Goal: Check status

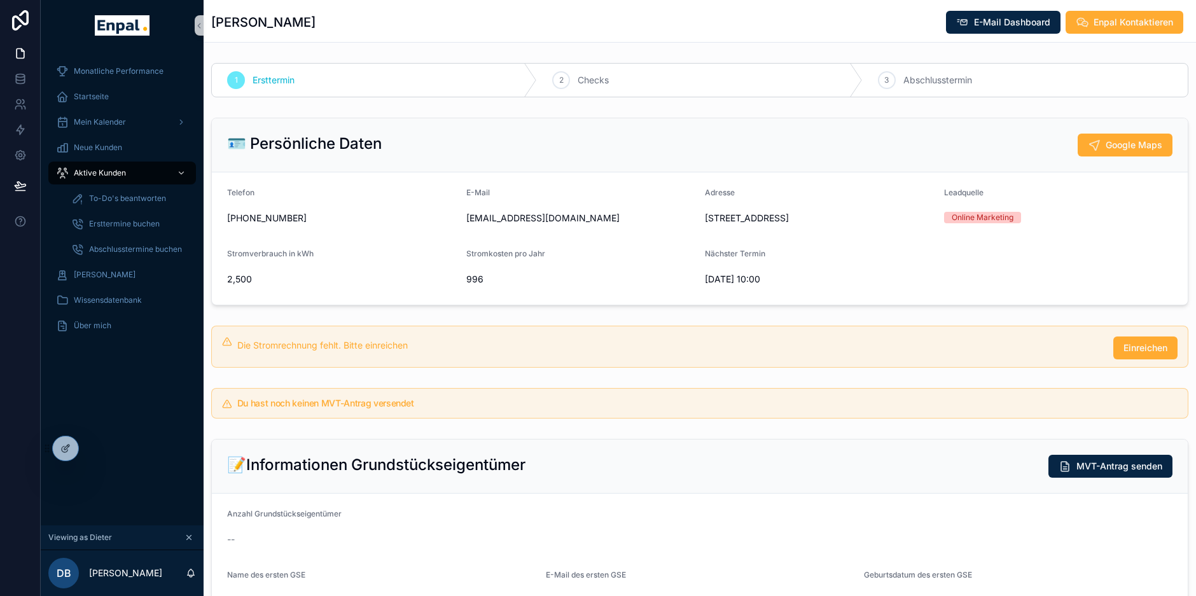
scroll to position [338, 0]
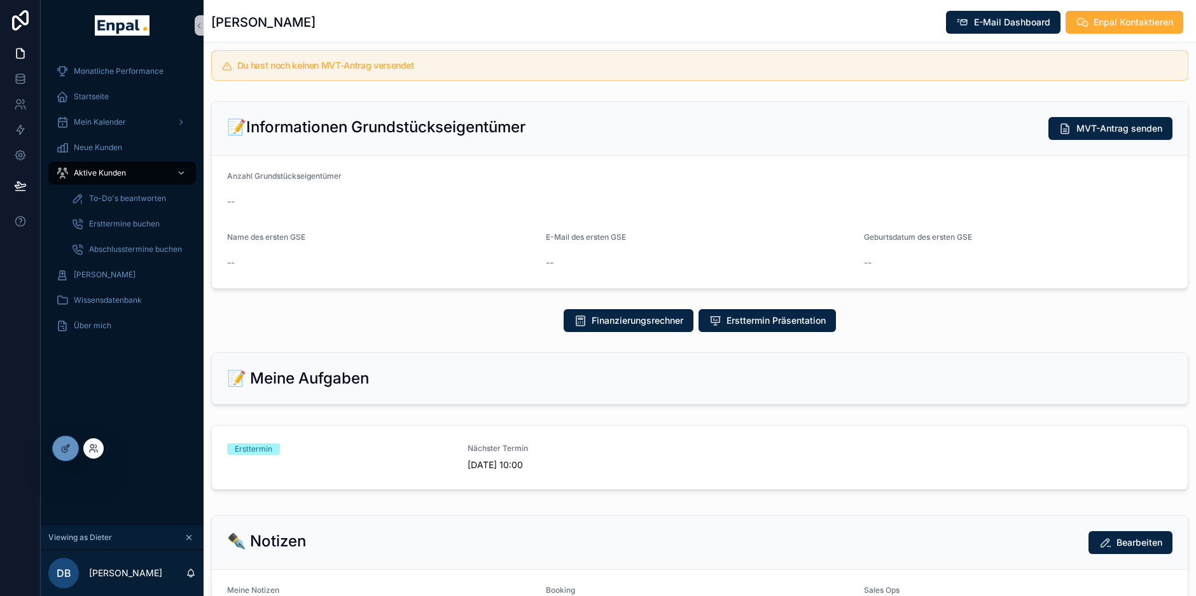
click at [95, 442] on div at bounding box center [93, 448] width 20 height 20
click at [99, 451] on div at bounding box center [93, 448] width 20 height 20
click at [91, 447] on icon at bounding box center [93, 448] width 10 height 10
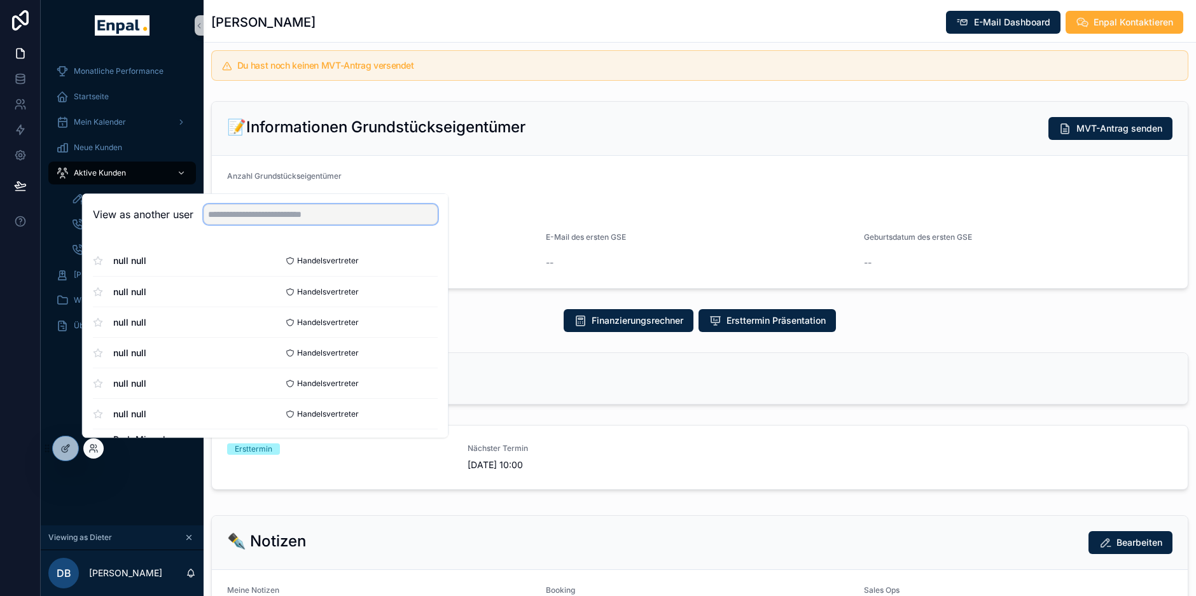
click at [233, 207] on input "text" at bounding box center [321, 214] width 234 height 20
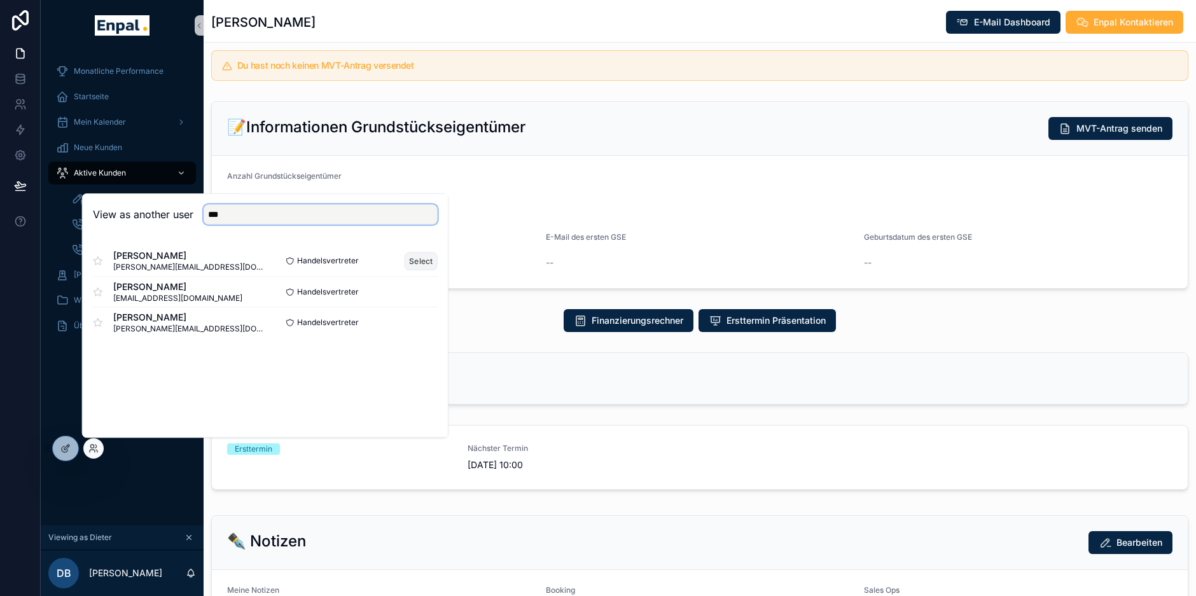
type input "***"
click at [419, 255] on button "Select" at bounding box center [421, 261] width 33 height 18
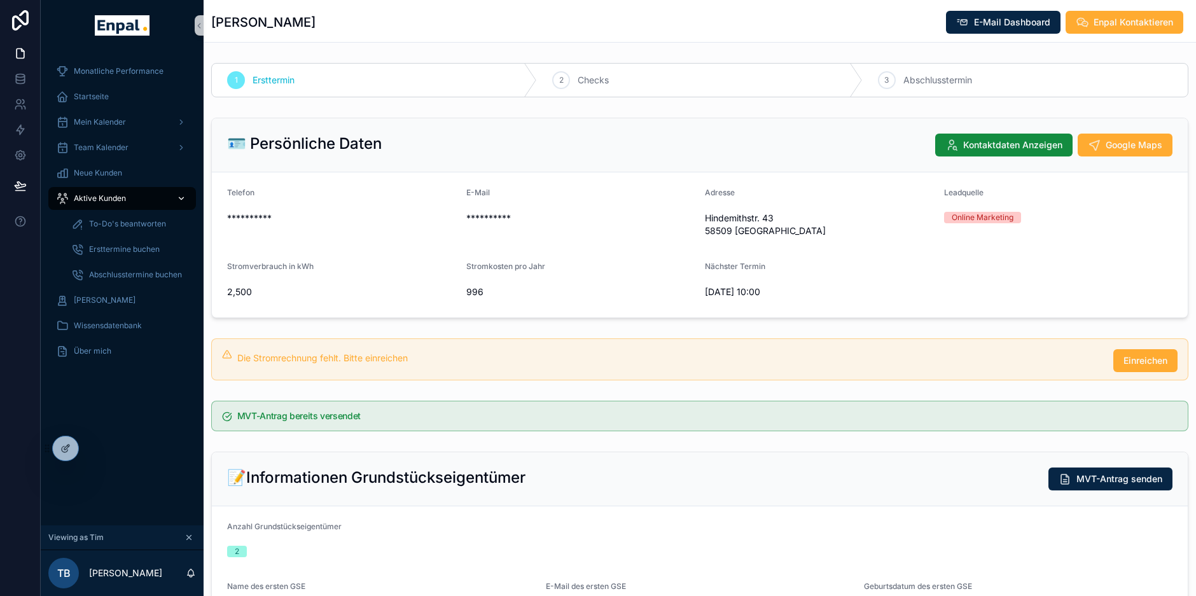
click at [133, 198] on div "Aktive Kunden" at bounding box center [122, 198] width 132 height 20
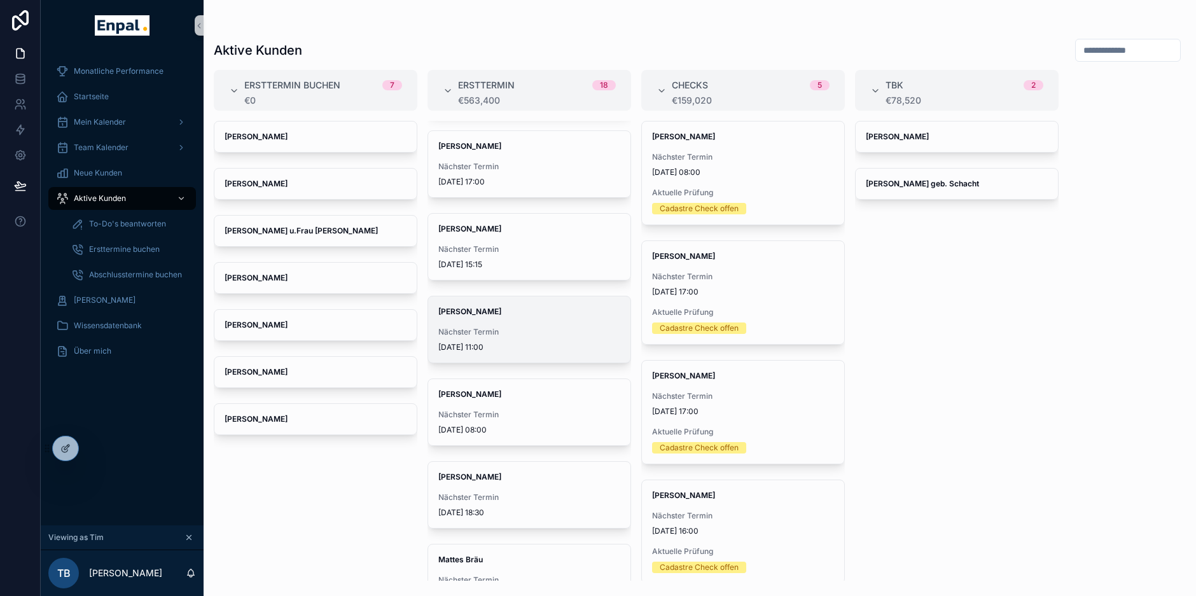
scroll to position [326, 0]
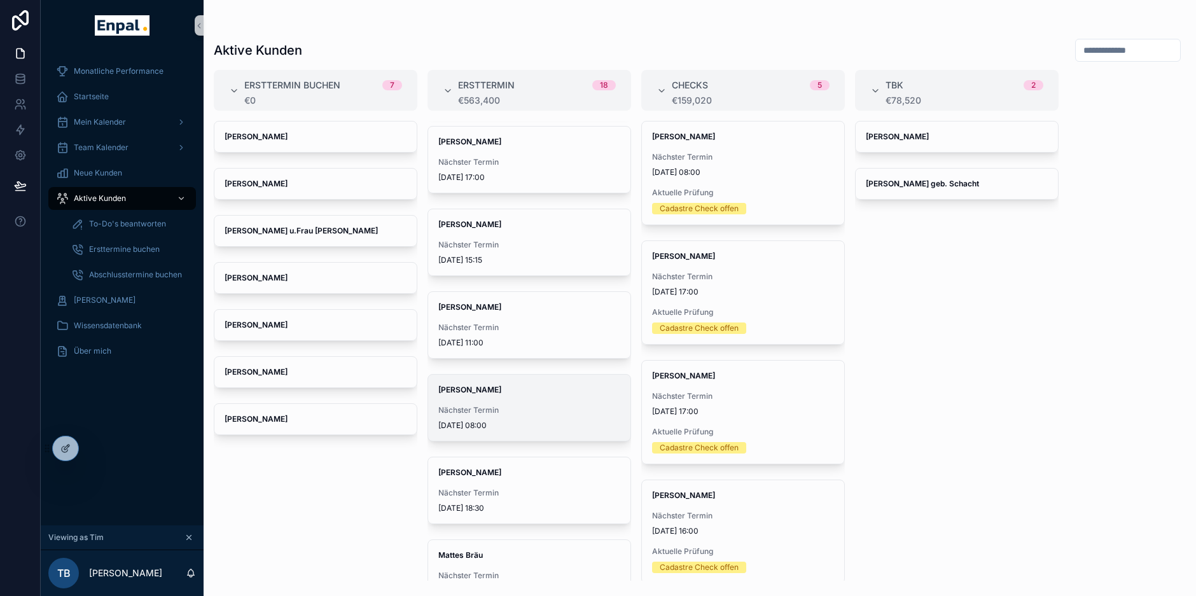
click at [497, 389] on strong "[PERSON_NAME]" at bounding box center [469, 390] width 63 height 10
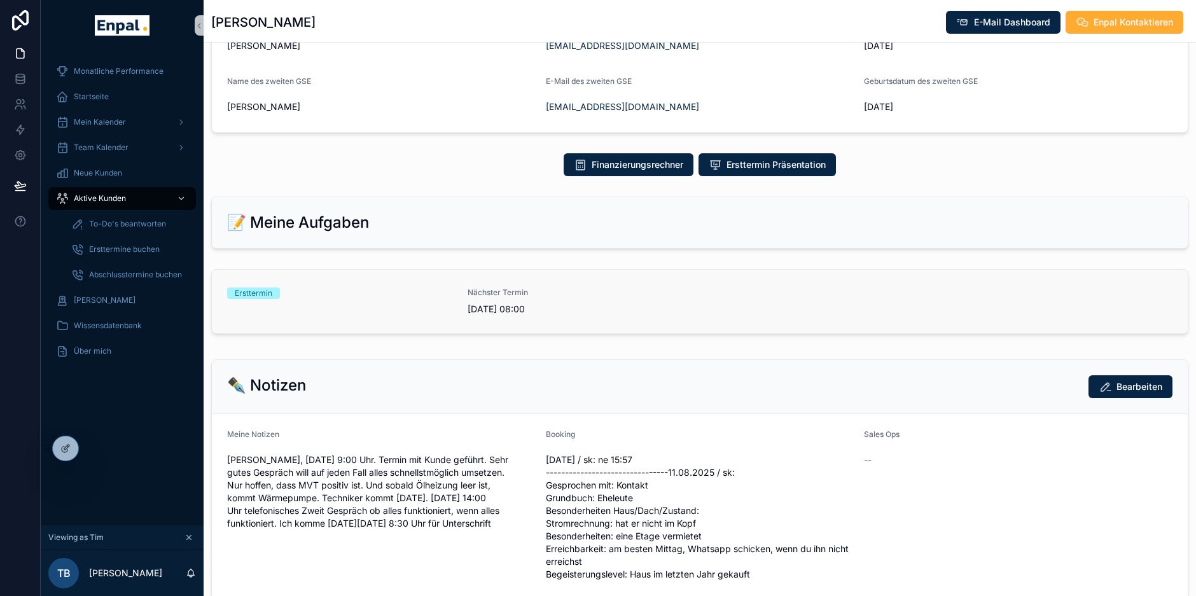
scroll to position [544, 0]
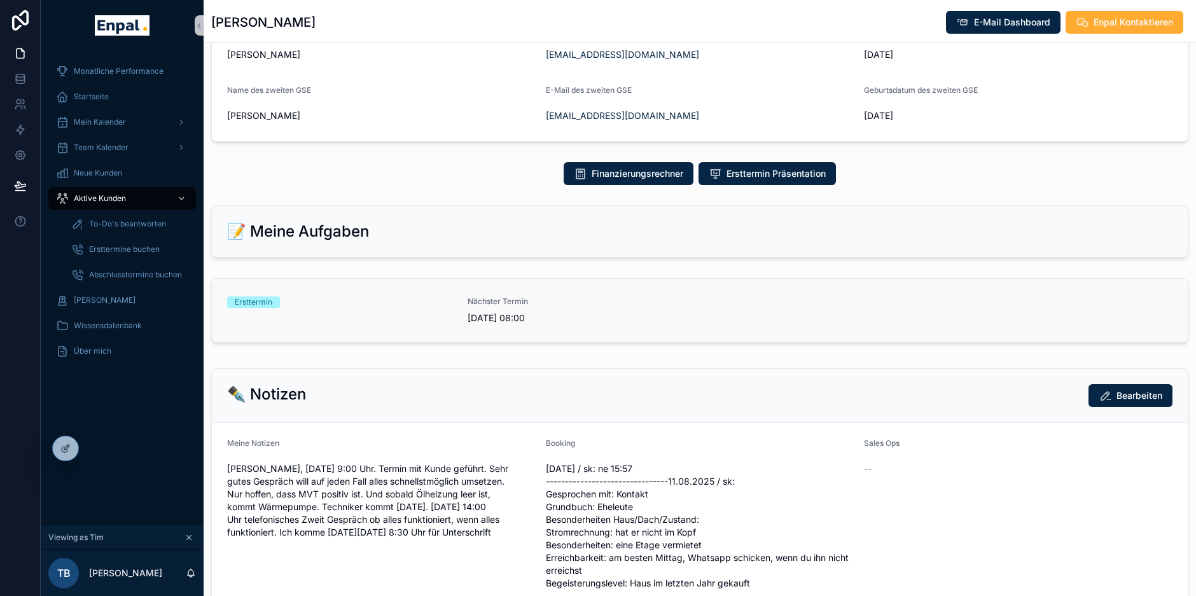
click at [380, 324] on div "Ersttermin" at bounding box center [339, 310] width 225 height 28
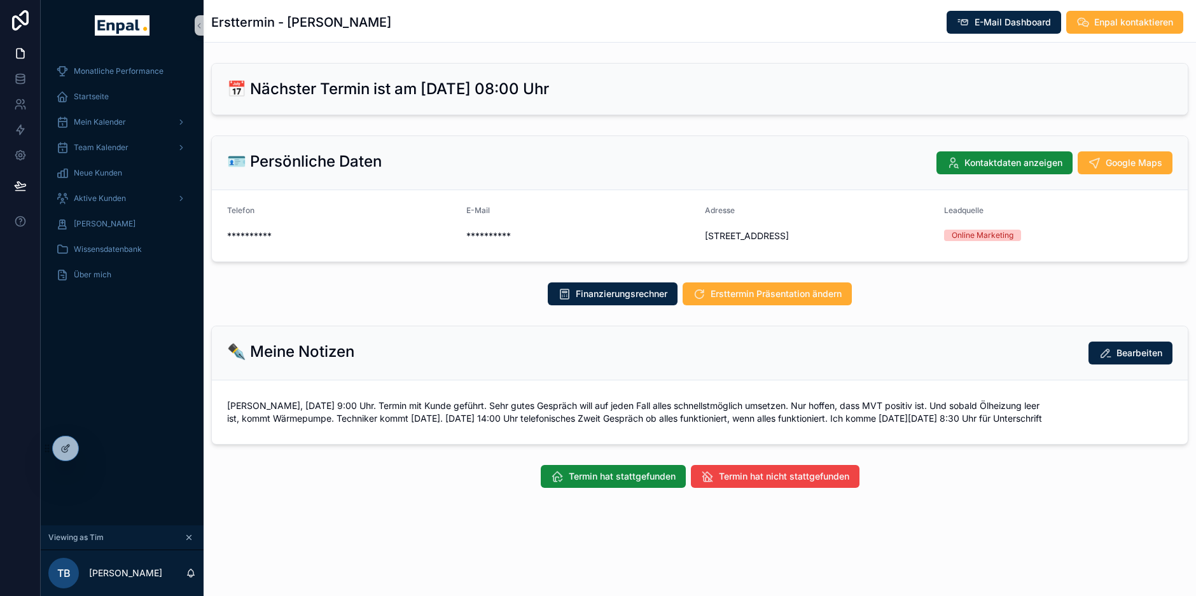
scroll to position [15, 0]
